Goal: Find specific page/section: Find specific page/section

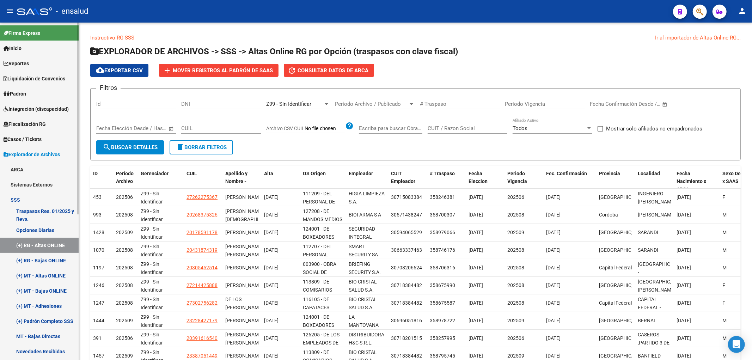
click at [26, 92] on span "Padrón" at bounding box center [15, 94] width 23 height 8
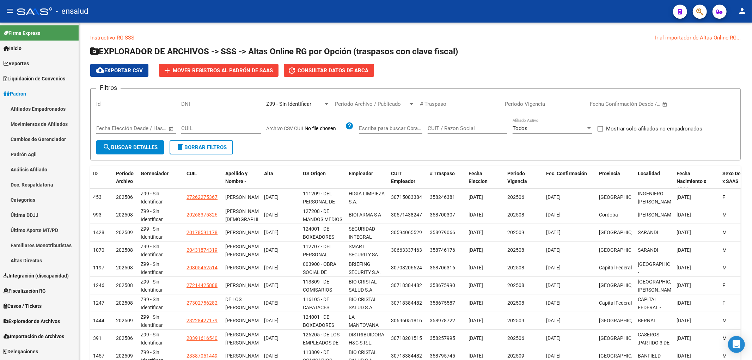
click at [37, 100] on link "Padrón" at bounding box center [39, 93] width 79 height 15
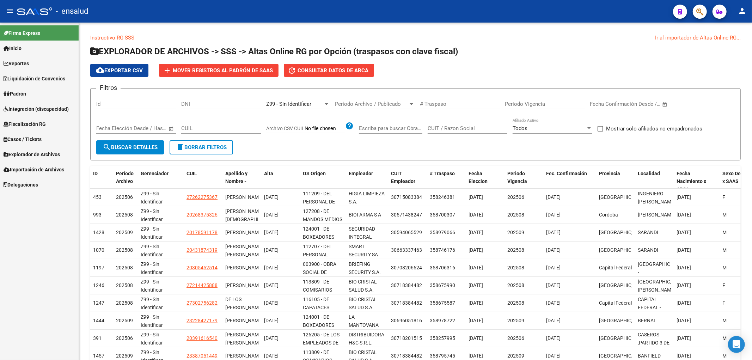
click at [31, 97] on link "Padrón" at bounding box center [39, 93] width 79 height 15
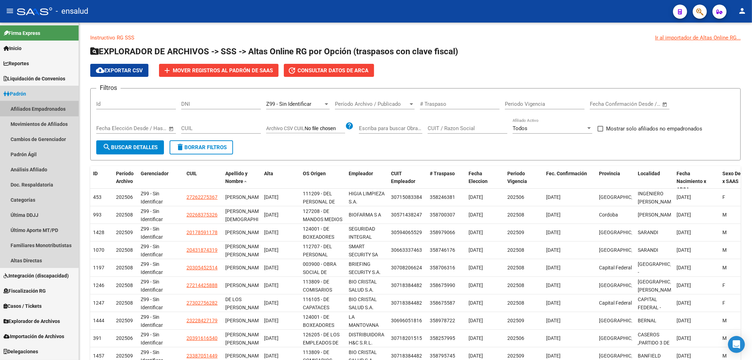
click at [37, 112] on link "Afiliados Empadronados" at bounding box center [39, 108] width 79 height 15
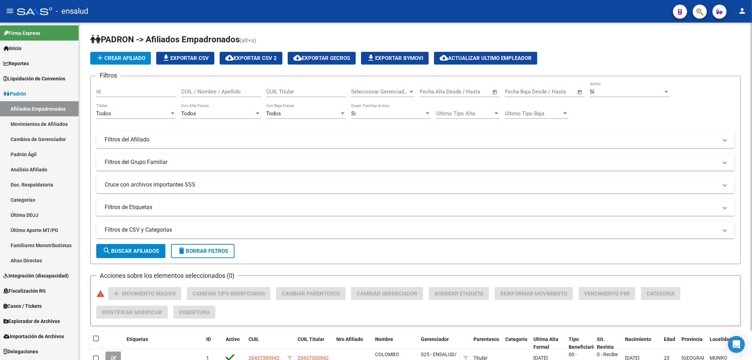
click at [210, 92] on input "CUIL / Nombre / Apellido" at bounding box center [221, 91] width 80 height 6
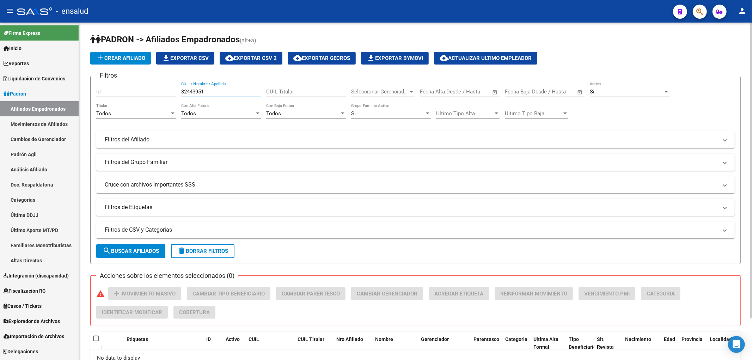
click at [217, 94] on input "32443951" at bounding box center [221, 91] width 80 height 6
click at [216, 94] on input "32443951" at bounding box center [221, 91] width 80 height 6
paste input "0048778"
click at [213, 91] on input "30048778" at bounding box center [221, 91] width 80 height 6
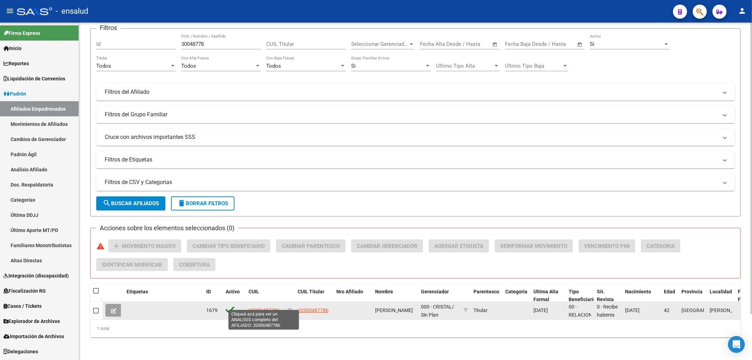
click at [275, 307] on span "20300487786" at bounding box center [263, 310] width 31 height 6
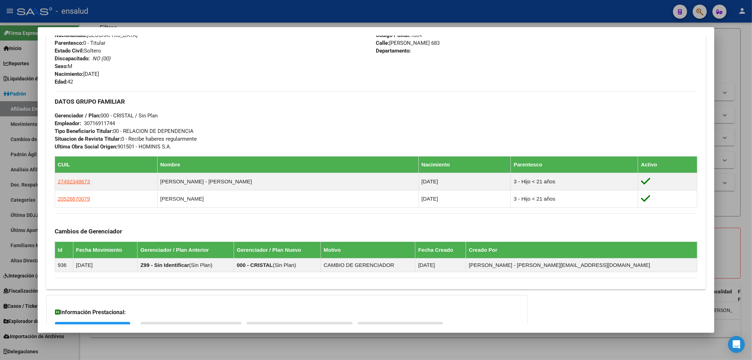
scroll to position [332, 0]
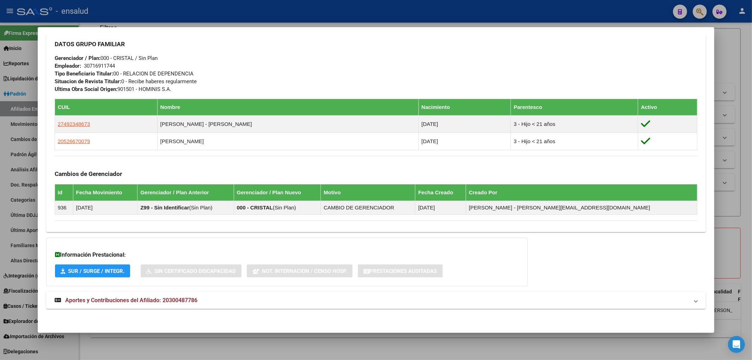
click at [739, 56] on div at bounding box center [376, 180] width 752 height 360
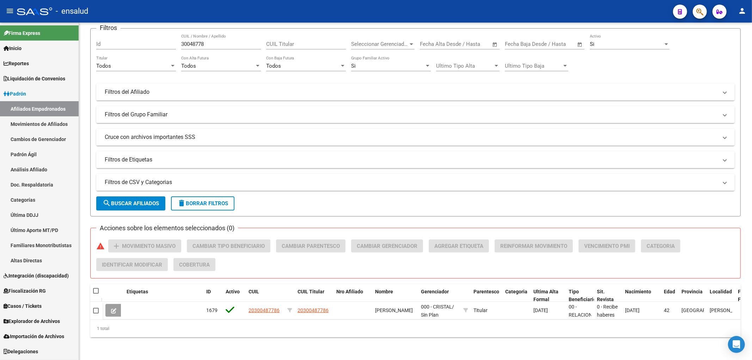
click at [46, 109] on link "Afiliados Empadronados" at bounding box center [39, 108] width 79 height 15
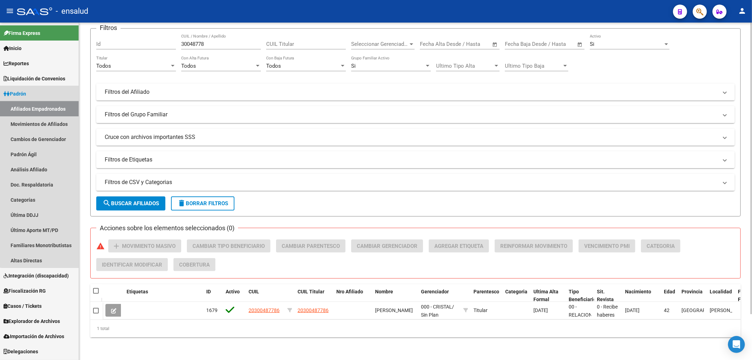
scroll to position [0, 0]
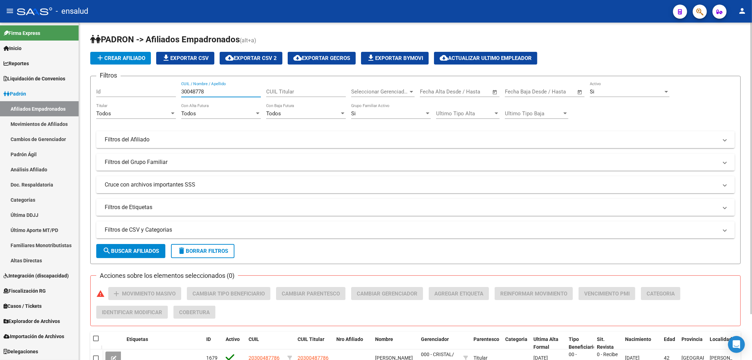
click at [202, 91] on input "30048778" at bounding box center [221, 91] width 80 height 6
paste input "27304900399"
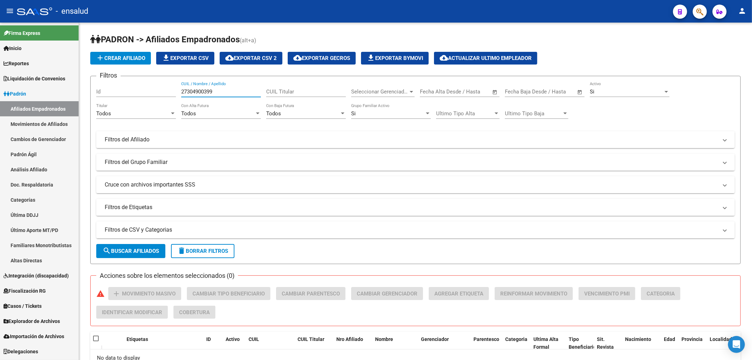
click at [24, 108] on link "Afiliados Empadronados" at bounding box center [39, 108] width 79 height 15
click at [201, 96] on div "27304900399 CUIL / Nombre / Apellido" at bounding box center [221, 89] width 80 height 15
click at [203, 96] on div "27304900399 CUIL / Nombre / Apellido" at bounding box center [221, 89] width 80 height 15
type input "2"
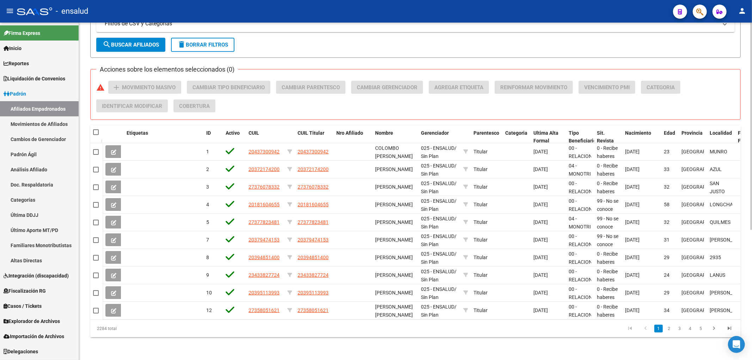
scroll to position [16, 0]
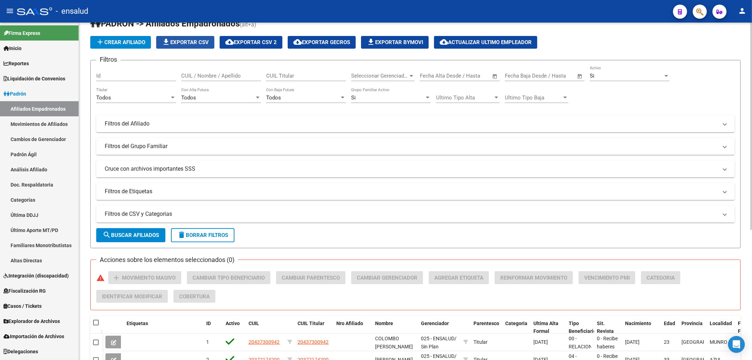
click at [203, 44] on span "file_download Exportar CSV" at bounding box center [185, 42] width 47 height 6
click at [238, 73] on input "CUIL / Nombre / Apellido" at bounding box center [221, 76] width 80 height 6
paste input "94292744"
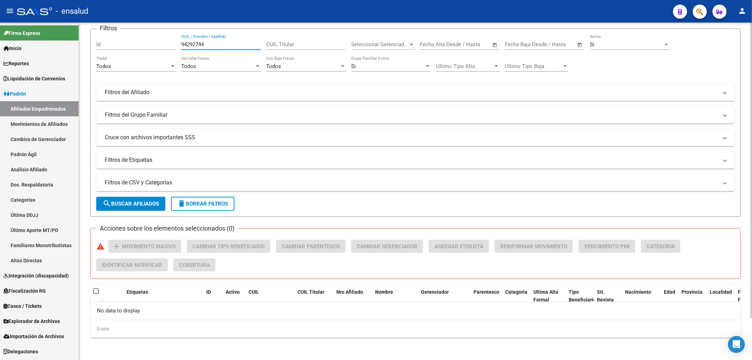
scroll to position [0, 0]
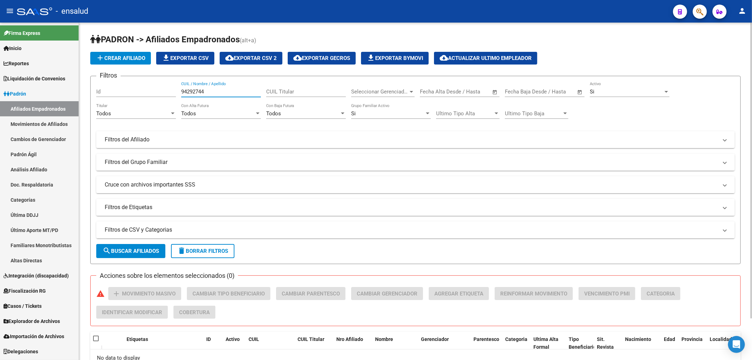
click at [244, 94] on input "94292744" at bounding box center [221, 91] width 80 height 6
paste input "20210305816"
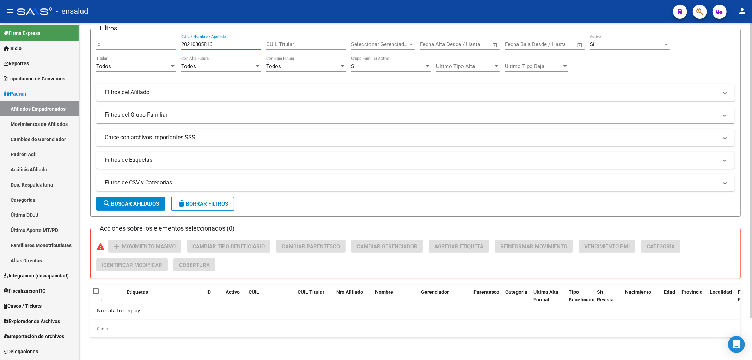
click at [217, 44] on input "20210305816" at bounding box center [221, 44] width 80 height 6
paste input "3275889814"
type input "23275889814"
